Goal: Check status: Check status

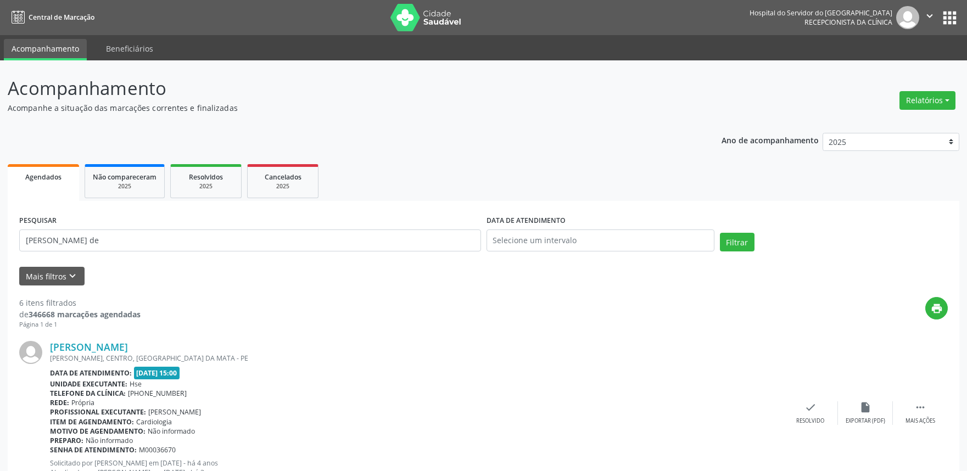
click at [349, 240] on input "[PERSON_NAME] de" at bounding box center [250, 241] width 462 height 22
type input "[PERSON_NAME]"
click at [751, 243] on button "Filtrar" at bounding box center [737, 242] width 35 height 19
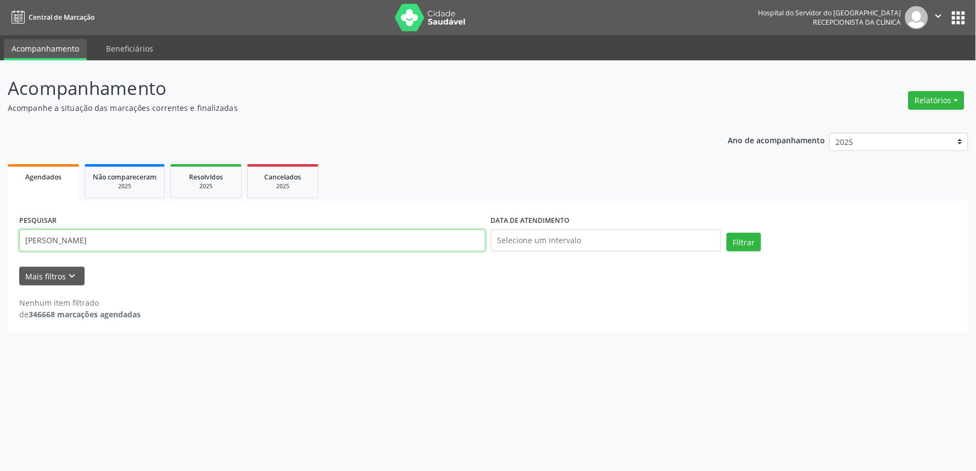
click at [169, 244] on input "[PERSON_NAME]" at bounding box center [252, 241] width 466 height 22
click at [727, 233] on button "Filtrar" at bounding box center [744, 242] width 35 height 19
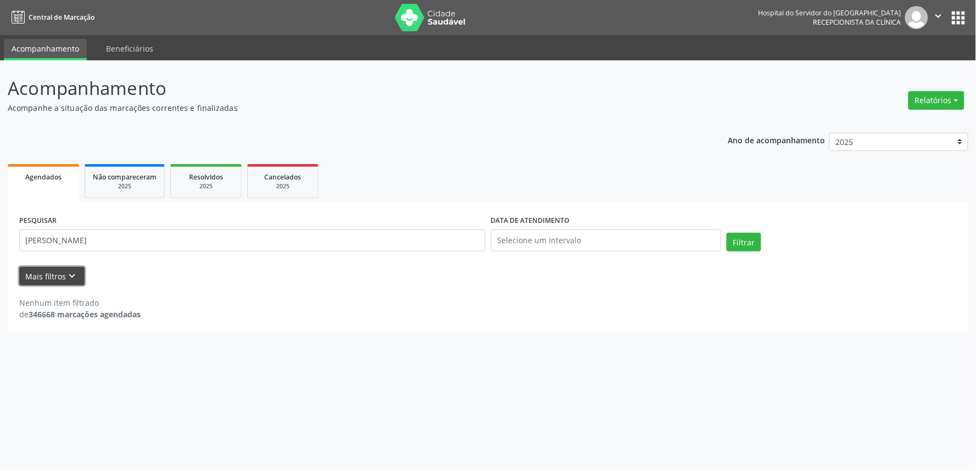
click at [73, 279] on icon "keyboard_arrow_down" at bounding box center [72, 276] width 12 height 12
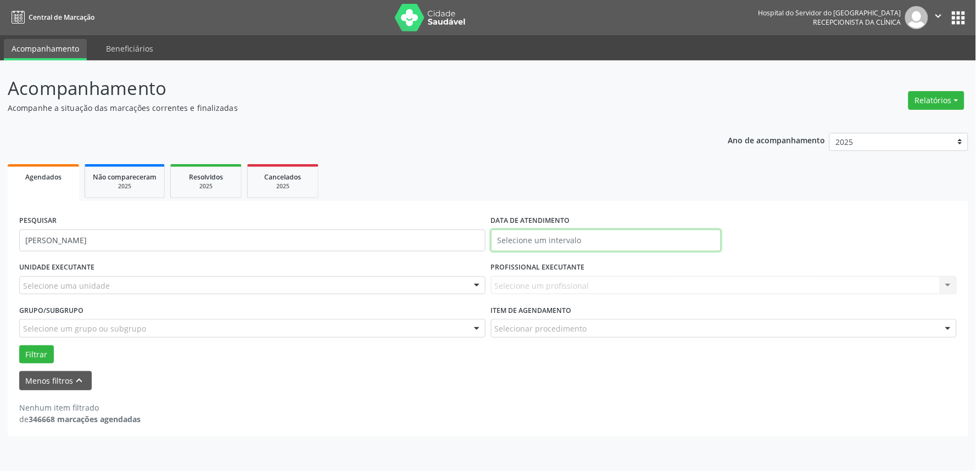
click at [580, 234] on input "text" at bounding box center [606, 241] width 230 height 22
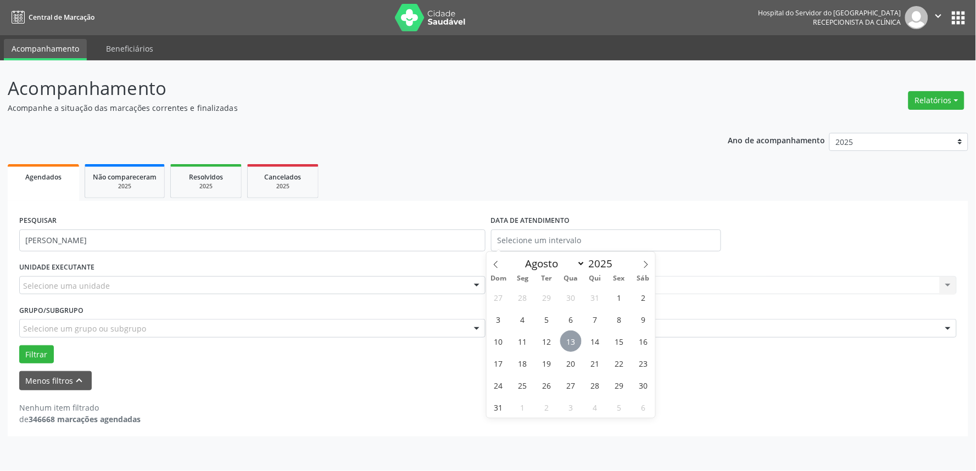
click at [577, 337] on span "13" at bounding box center [570, 341] width 21 height 21
type input "[DATE]"
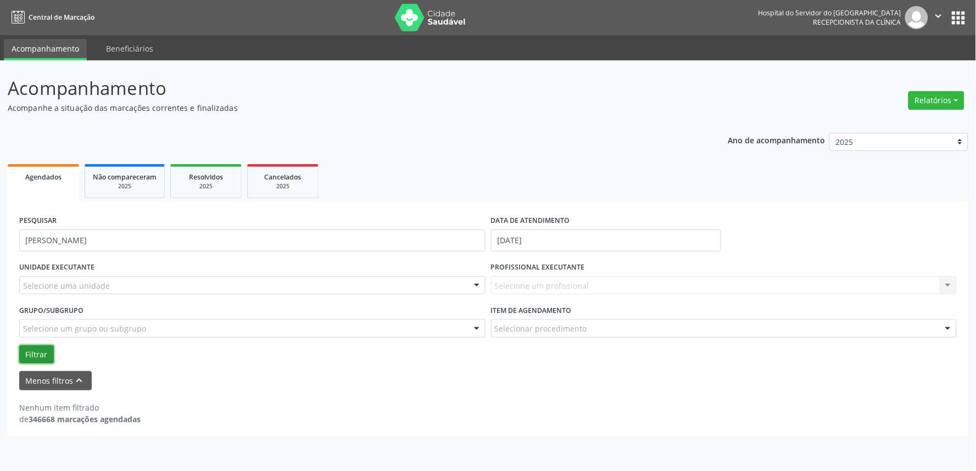
click at [45, 349] on button "Filtrar" at bounding box center [36, 354] width 35 height 19
click at [346, 290] on div "Selecione uma unidade" at bounding box center [252, 285] width 466 height 19
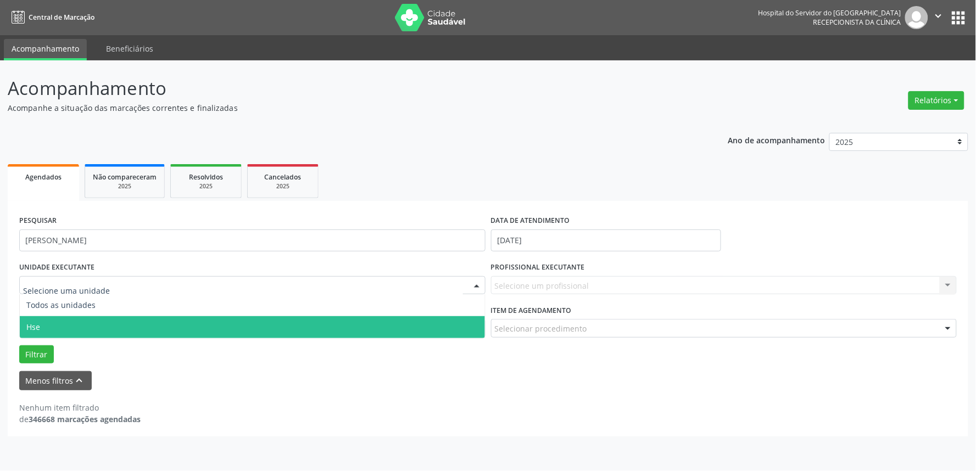
click at [322, 328] on span "Hse" at bounding box center [252, 327] width 465 height 22
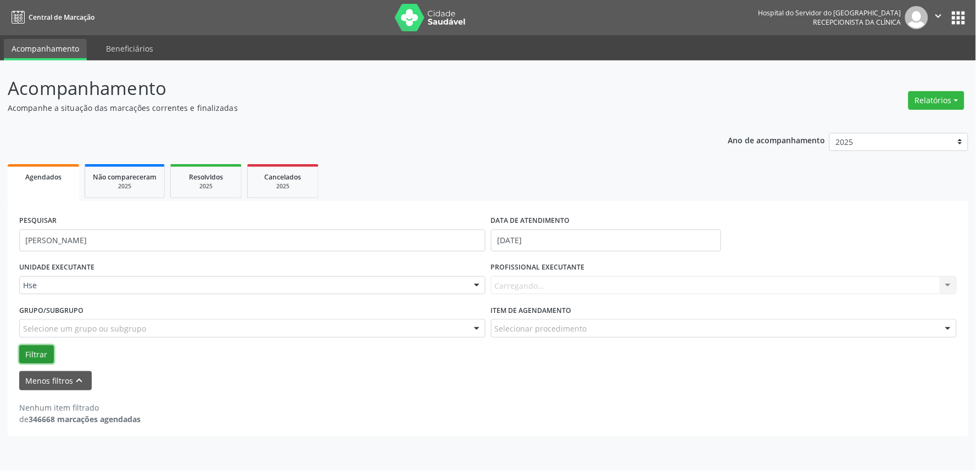
click at [30, 347] on button "Filtrar" at bounding box center [36, 354] width 35 height 19
click at [25, 358] on button "Filtrar" at bounding box center [36, 354] width 35 height 19
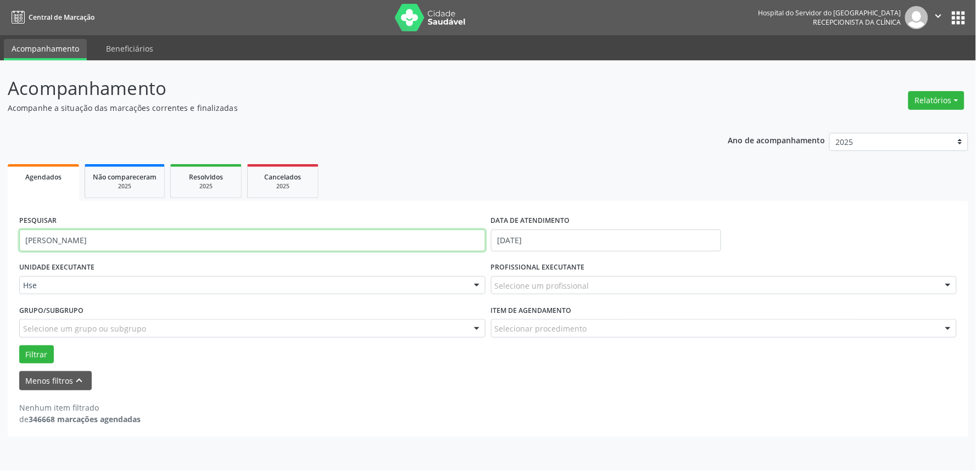
click at [96, 243] on input "[PERSON_NAME]" at bounding box center [252, 241] width 466 height 22
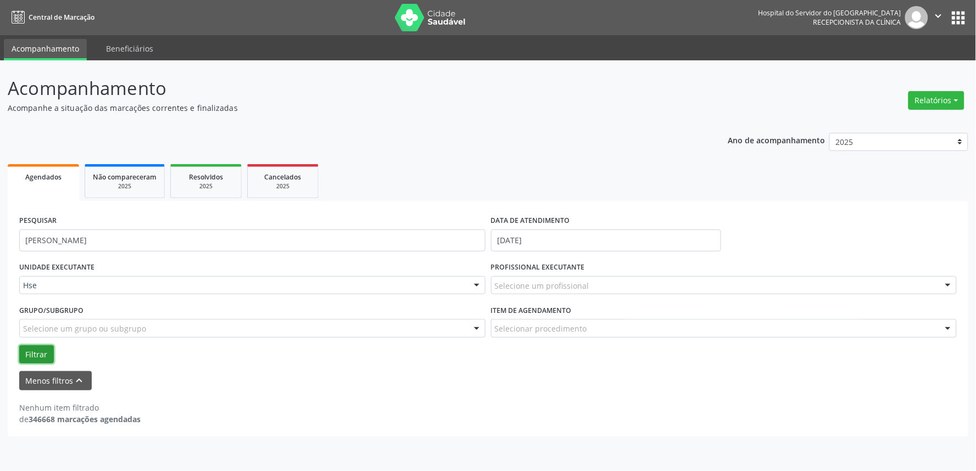
click at [51, 350] on button "Filtrar" at bounding box center [36, 354] width 35 height 19
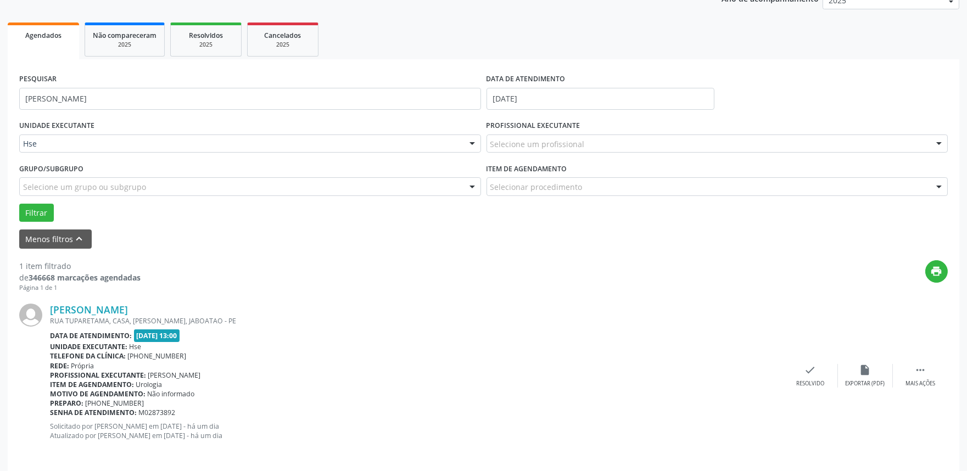
scroll to position [148, 0]
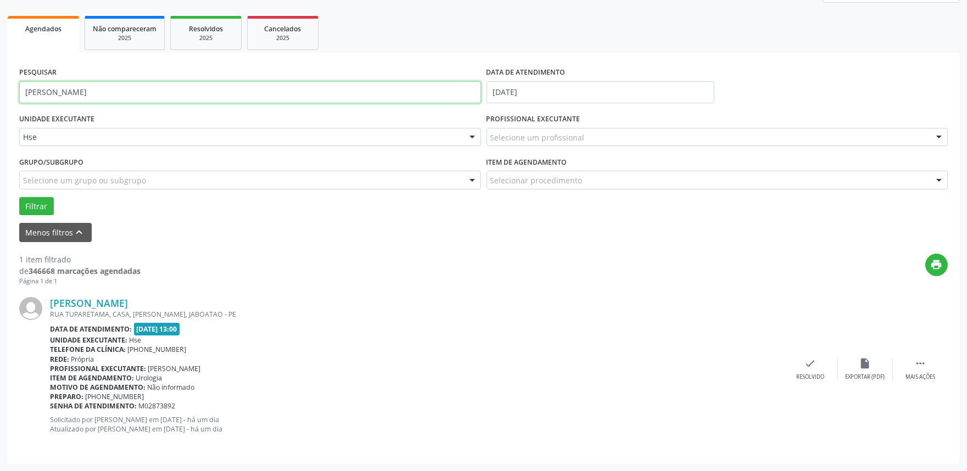
click at [136, 84] on input "[PERSON_NAME]" at bounding box center [250, 92] width 462 height 22
click at [32, 213] on button "Filtrar" at bounding box center [36, 206] width 35 height 19
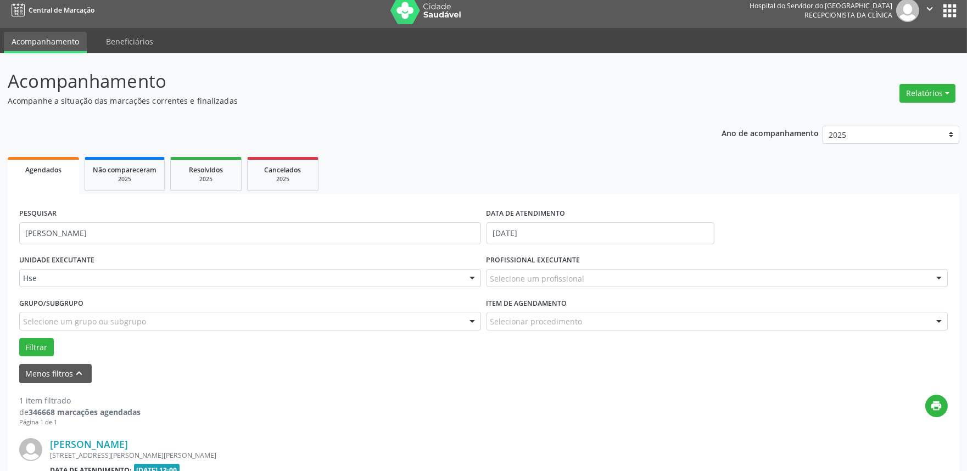
scroll to position [139, 0]
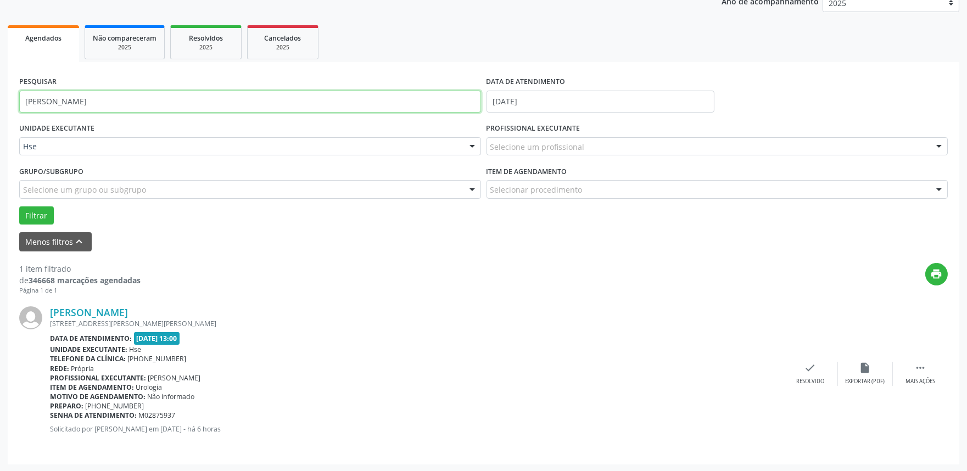
click at [200, 107] on input "[PERSON_NAME]" at bounding box center [250, 102] width 462 height 22
click at [19, 206] on button "Filtrar" at bounding box center [36, 215] width 35 height 19
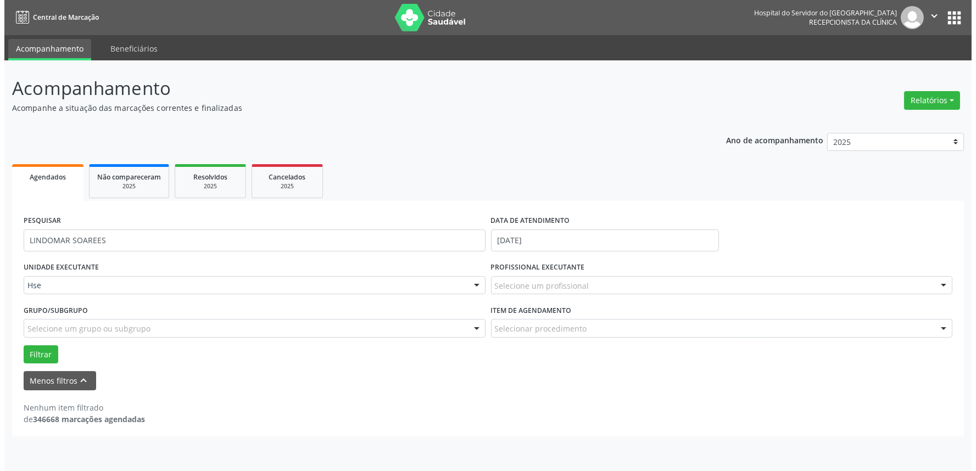
scroll to position [0, 0]
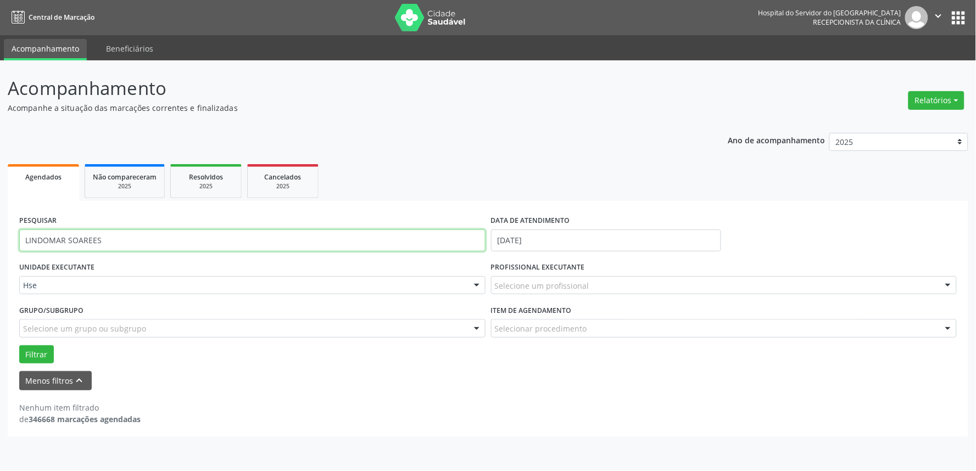
click at [88, 238] on input "LINDOMAR SOAREES" at bounding box center [252, 241] width 466 height 22
click at [130, 245] on input "[PERSON_NAME]" at bounding box center [252, 241] width 466 height 22
type input "[PERSON_NAME]"
click at [19, 345] on button "Filtrar" at bounding box center [36, 354] width 35 height 19
